Goal: Find specific page/section: Find specific page/section

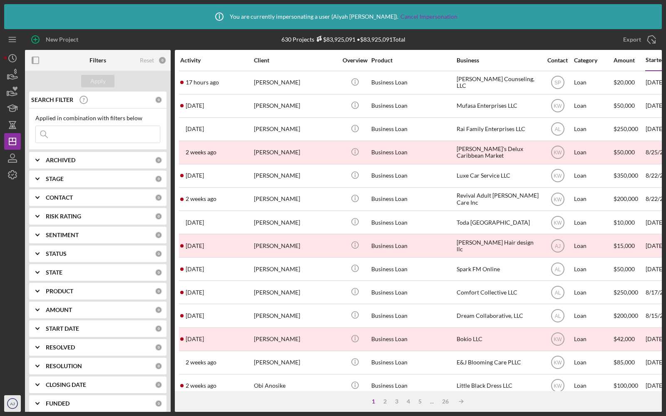
click at [10, 401] on text "AJ" at bounding box center [12, 403] width 5 height 5
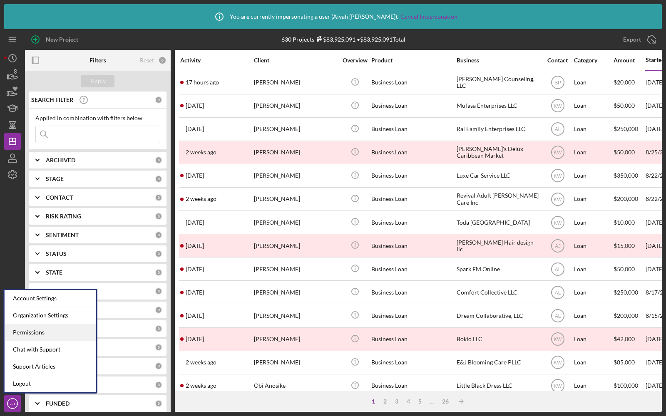
click at [22, 327] on div "Permissions" at bounding box center [51, 332] width 92 height 17
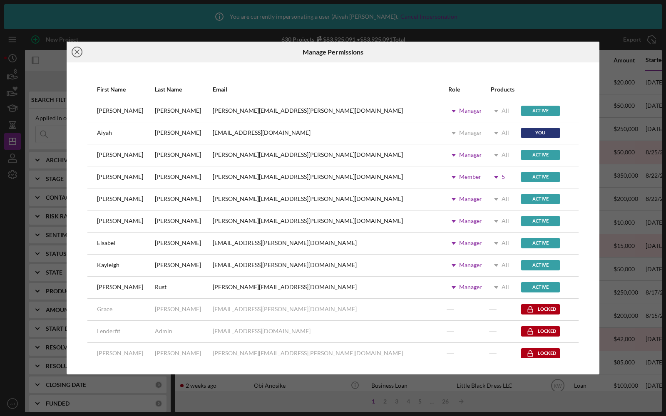
click at [82, 52] on circle at bounding box center [77, 52] width 10 height 10
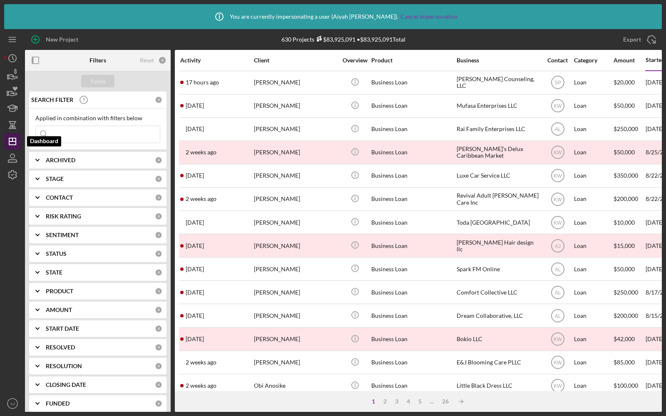
click at [10, 144] on polygon "button" at bounding box center [12, 141] width 7 height 7
click at [12, 40] on line "button" at bounding box center [12, 40] width 7 height 0
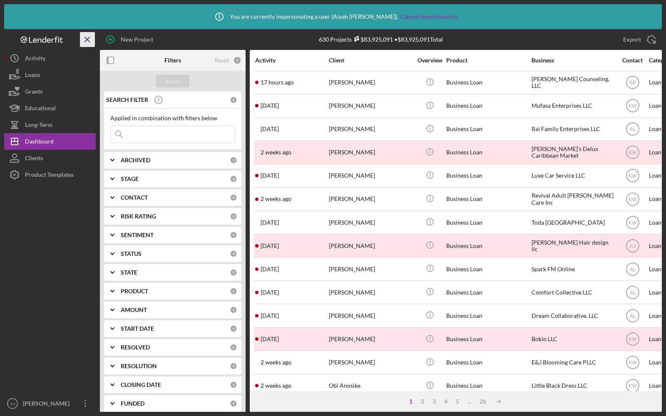
click at [86, 40] on line "button" at bounding box center [87, 39] width 5 height 5
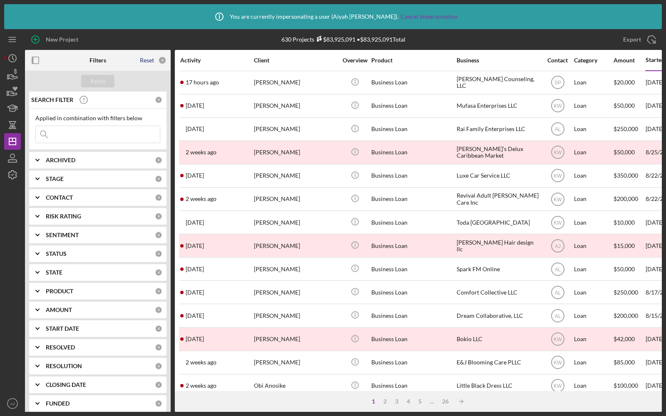
click at [149, 59] on div "Reset" at bounding box center [147, 60] width 14 height 7
click at [97, 78] on div "Apply" at bounding box center [97, 81] width 15 height 12
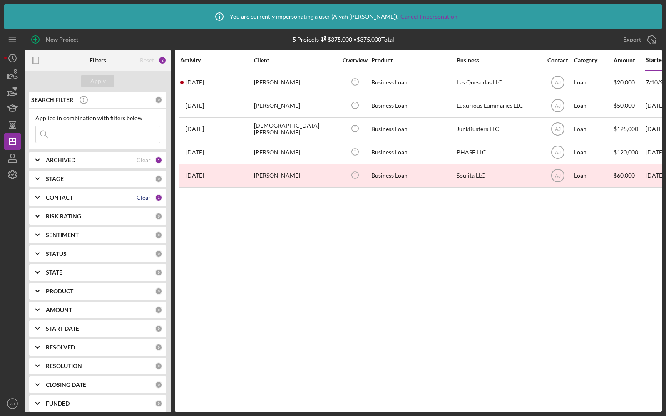
click at [144, 196] on div "Clear" at bounding box center [143, 197] width 14 height 7
click at [146, 158] on div "Clear" at bounding box center [143, 160] width 14 height 7
click at [100, 80] on div "Apply" at bounding box center [97, 81] width 15 height 12
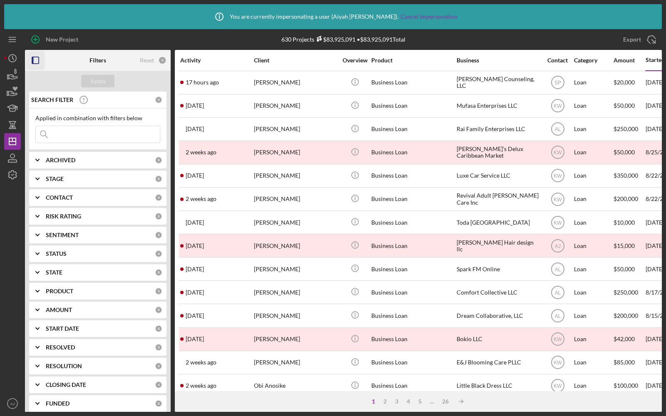
click at [38, 61] on icon "button" at bounding box center [35, 60] width 19 height 19
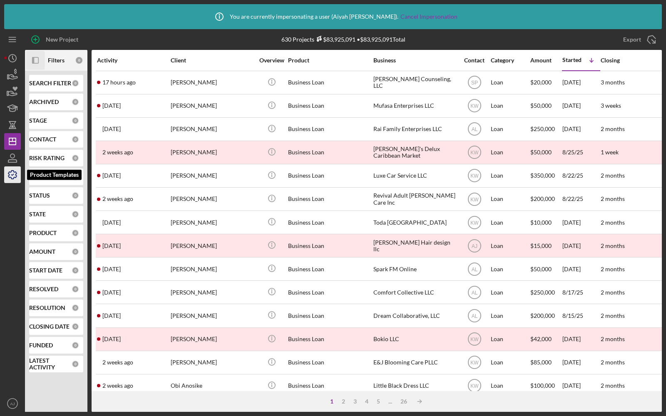
click at [12, 172] on icon "button" at bounding box center [12, 174] width 21 height 21
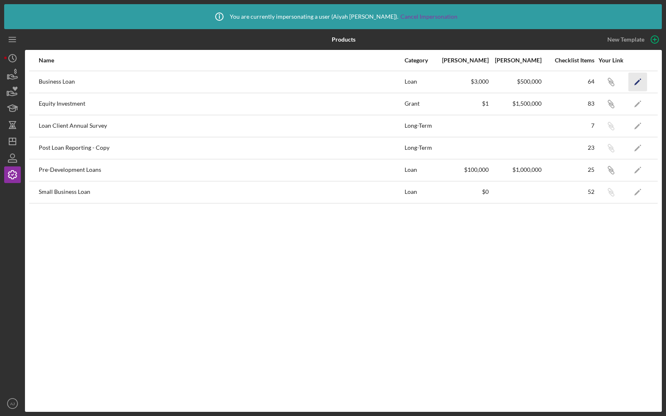
click at [633, 82] on icon "Icon/Edit" at bounding box center [637, 81] width 19 height 19
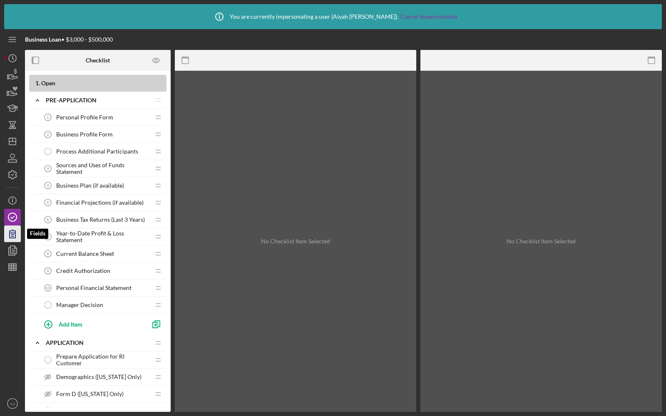
click at [15, 235] on icon "button" at bounding box center [12, 233] width 21 height 21
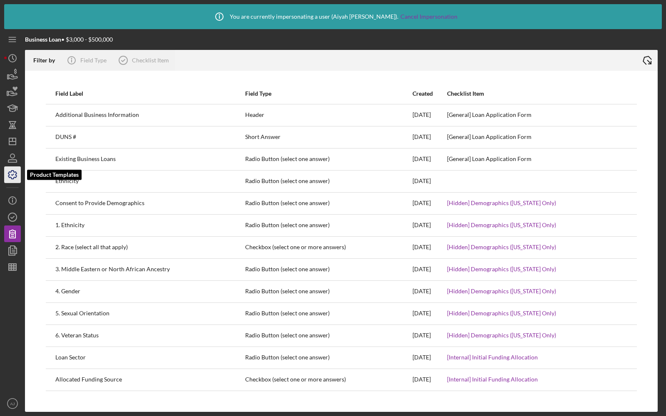
click at [11, 173] on icon "button" at bounding box center [12, 174] width 21 height 21
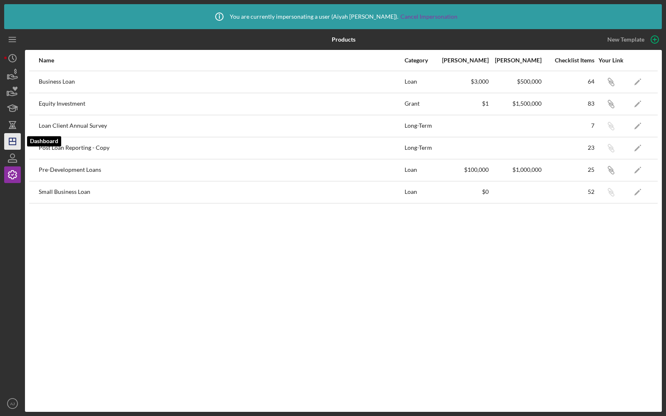
click at [10, 135] on icon "Icon/Dashboard" at bounding box center [12, 141] width 21 height 21
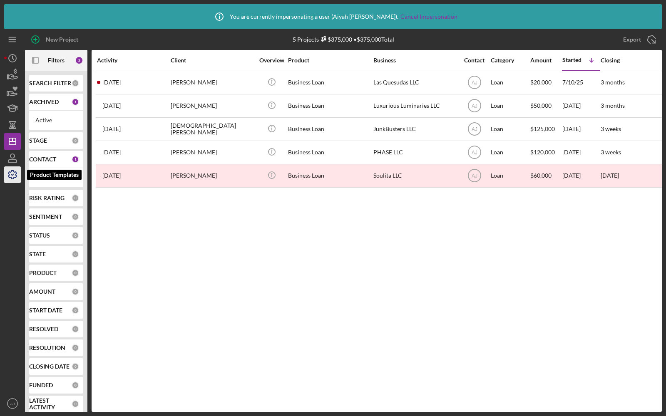
click at [10, 175] on icon "button" at bounding box center [12, 174] width 21 height 21
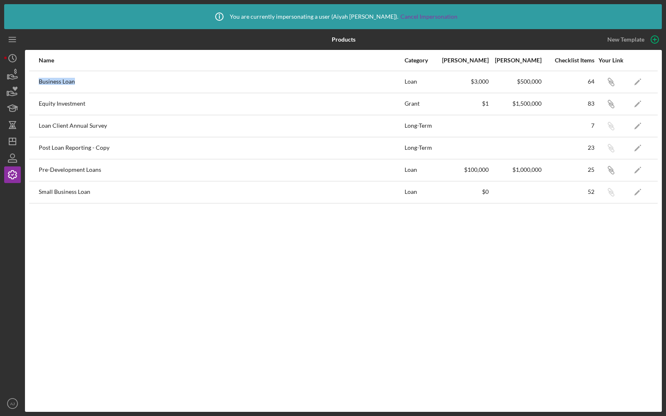
drag, startPoint x: 39, startPoint y: 82, endPoint x: 89, endPoint y: 83, distance: 50.4
click at [89, 83] on div "Business Loan" at bounding box center [221, 82] width 365 height 21
click at [637, 79] on icon "Icon/Edit" at bounding box center [637, 81] width 19 height 19
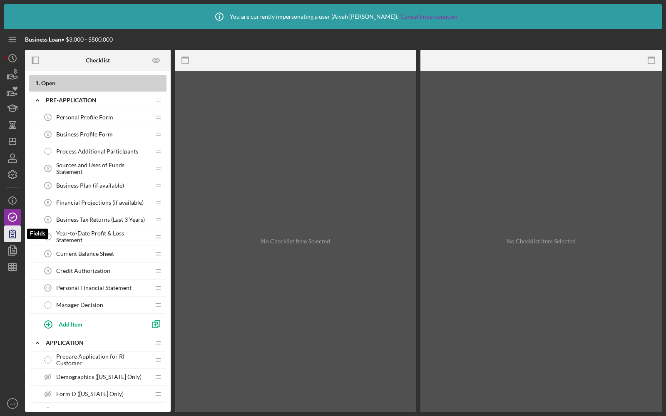
click at [11, 233] on icon "button" at bounding box center [13, 234] width 6 height 8
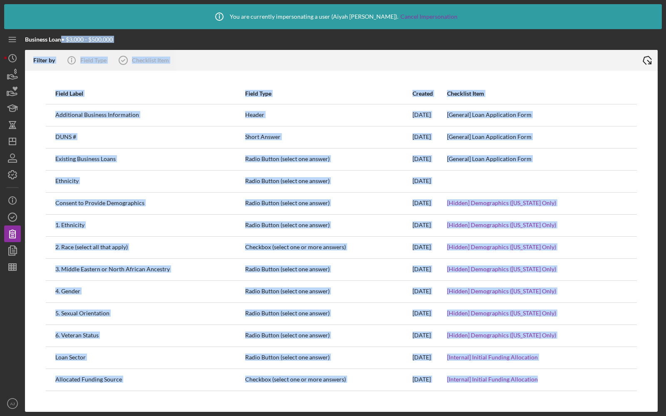
drag, startPoint x: 60, startPoint y: 38, endPoint x: 22, endPoint y: 40, distance: 37.5
click at [22, 40] on div "Business Loan • $3,000 - $500,000 Filter by Icon/Info Field Type Checklist Item…" at bounding box center [332, 220] width 657 height 383
click at [10, 169] on icon "button" at bounding box center [12, 174] width 21 height 21
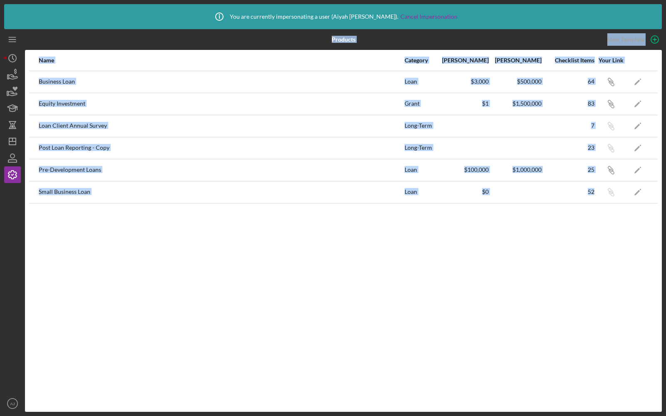
click at [92, 105] on div "Equity Investment" at bounding box center [221, 104] width 365 height 21
